Goal: Find specific page/section: Find specific page/section

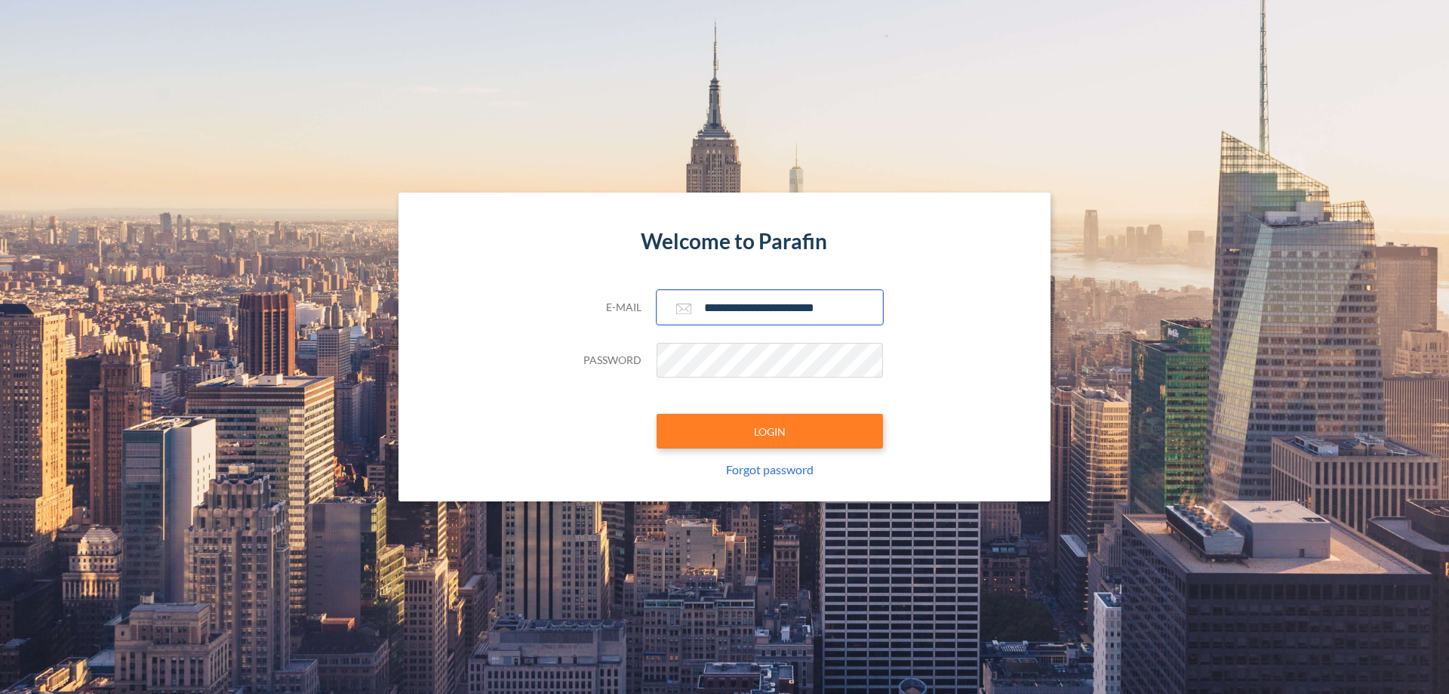
type input "**********"
click at [770, 431] on button "LOGIN" at bounding box center [770, 431] width 226 height 35
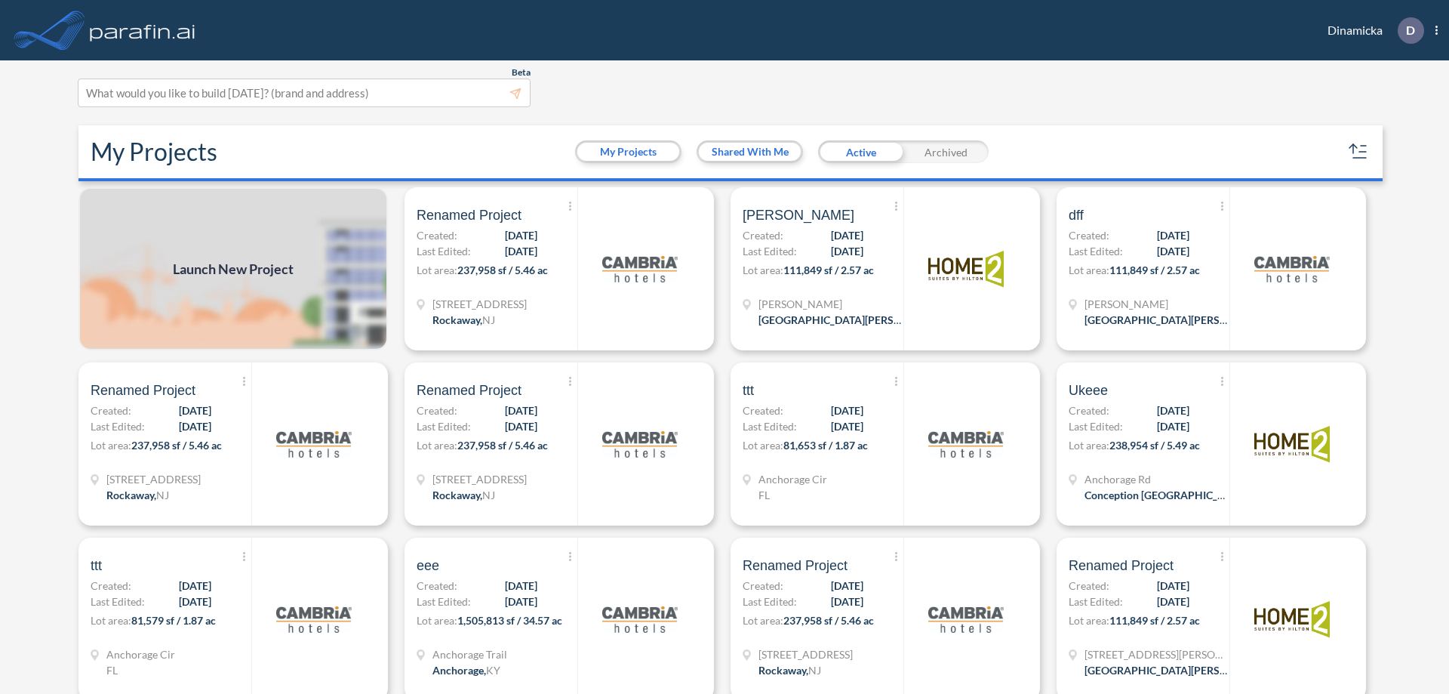
scroll to position [4, 0]
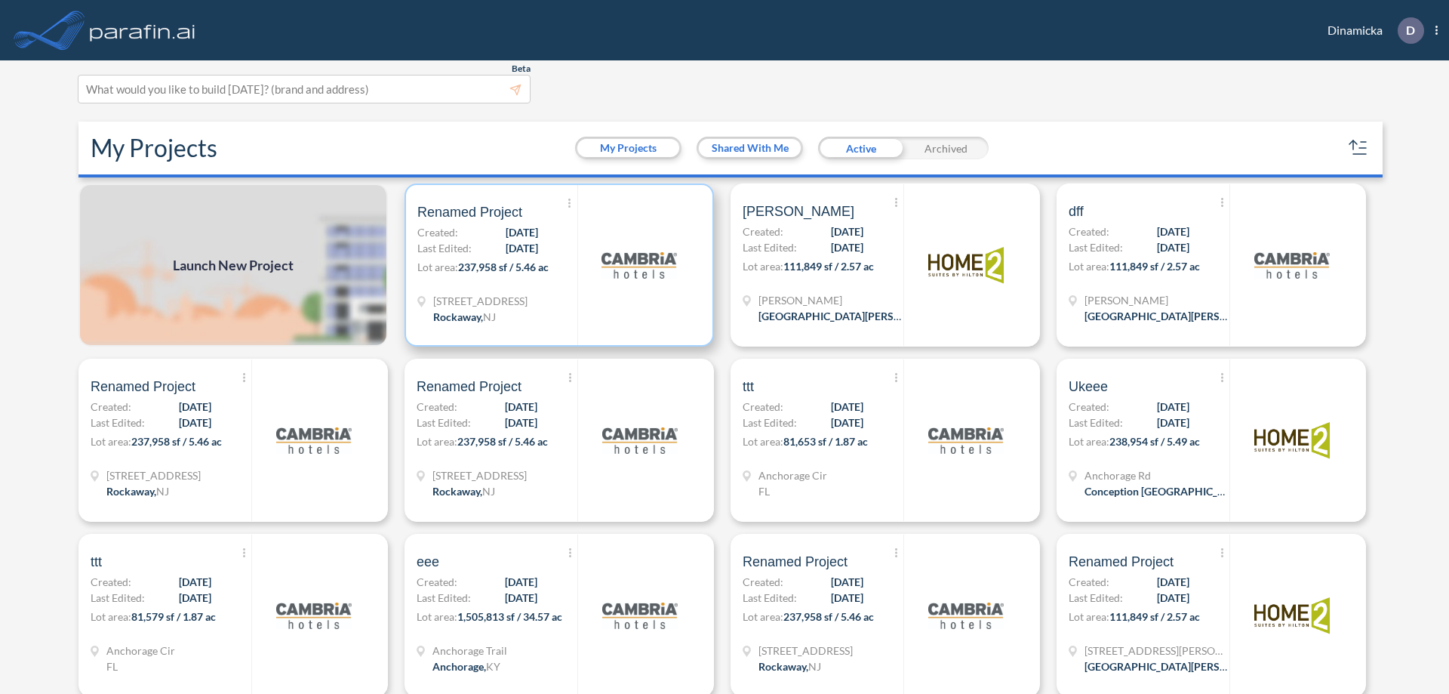
click at [556, 265] on p "Lot area: 237,958 sf / 5.46 ac" at bounding box center [497, 270] width 160 height 22
